Goal: Find specific page/section: Find specific page/section

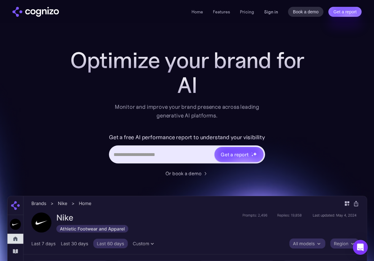
click at [269, 13] on link "Sign in" at bounding box center [271, 11] width 14 height 7
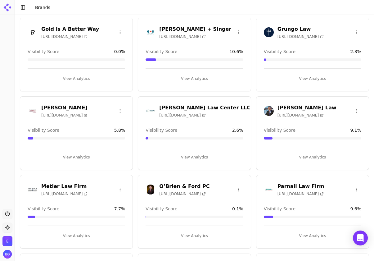
scroll to position [419, 0]
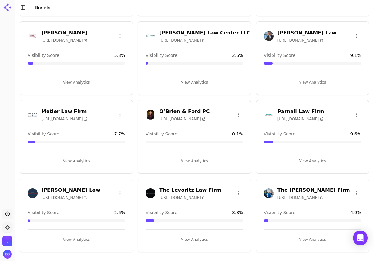
click at [181, 110] on h3 "O’Brien & Ford PC" at bounding box center [184, 111] width 50 height 7
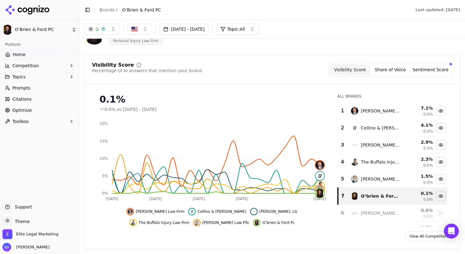
scroll to position [36, 0]
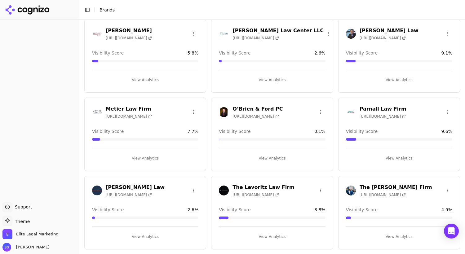
scroll to position [427, 0]
click at [253, 107] on h3 "O’Brien & Ford PC" at bounding box center [258, 108] width 50 height 7
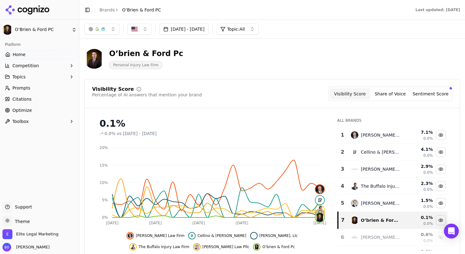
click at [105, 10] on link "Brands" at bounding box center [107, 9] width 15 height 5
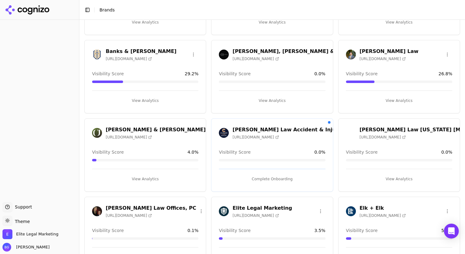
scroll to position [66, 0]
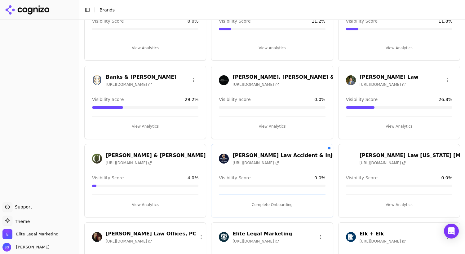
click at [122, 77] on h3 "Banks & [PERSON_NAME]" at bounding box center [141, 77] width 71 height 7
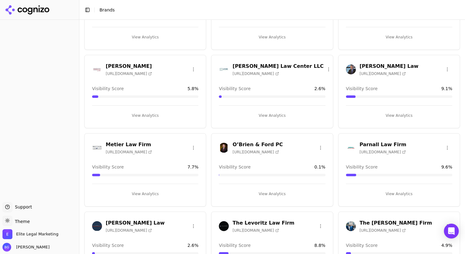
scroll to position [394, 0]
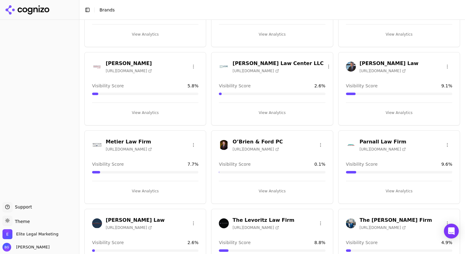
click at [253, 141] on h3 "O’Brien & Ford PC" at bounding box center [258, 141] width 50 height 7
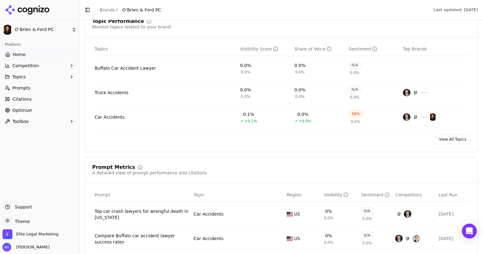
scroll to position [276, 0]
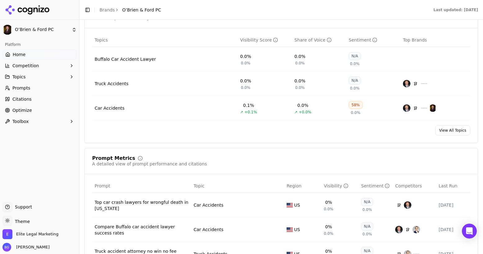
click at [374, 132] on link "View All Topics" at bounding box center [452, 131] width 35 height 10
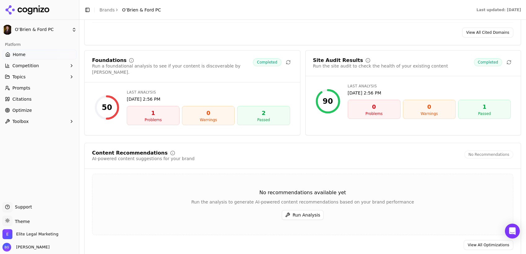
scroll to position [770, 0]
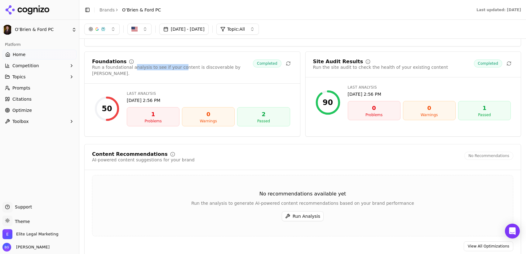
drag, startPoint x: 132, startPoint y: 70, endPoint x: 179, endPoint y: 70, distance: 46.8
click at [179, 70] on div "Run a foundational analysis to see if your content is discoverable by [PERSON_N…" at bounding box center [172, 70] width 161 height 12
drag, startPoint x: 336, startPoint y: 70, endPoint x: 361, endPoint y: 71, distance: 25.8
click at [359, 70] on div "Run the site audit to check the health of your existing content" at bounding box center [380, 67] width 135 height 6
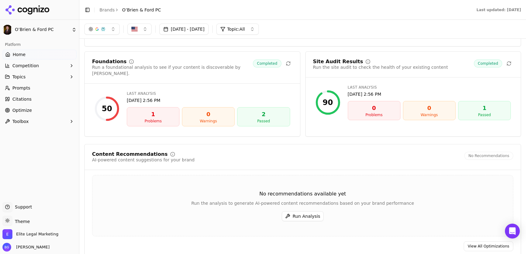
click at [365, 70] on div "Run the site audit to check the health of your existing content" at bounding box center [380, 67] width 135 height 6
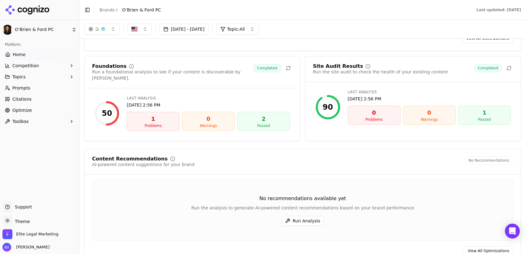
scroll to position [755, 0]
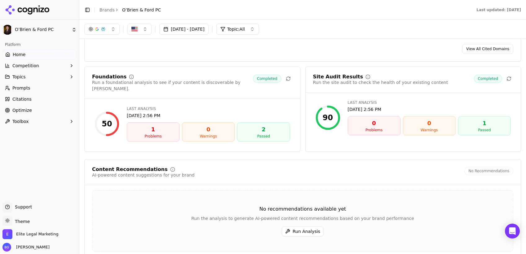
click at [155, 129] on div "1" at bounding box center [153, 129] width 47 height 9
click at [154, 127] on div "1" at bounding box center [153, 129] width 47 height 9
click at [147, 134] on div "Problems" at bounding box center [153, 136] width 47 height 5
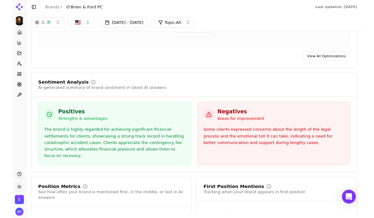
scroll to position [962, 0]
